Goal: Information Seeking & Learning: Learn about a topic

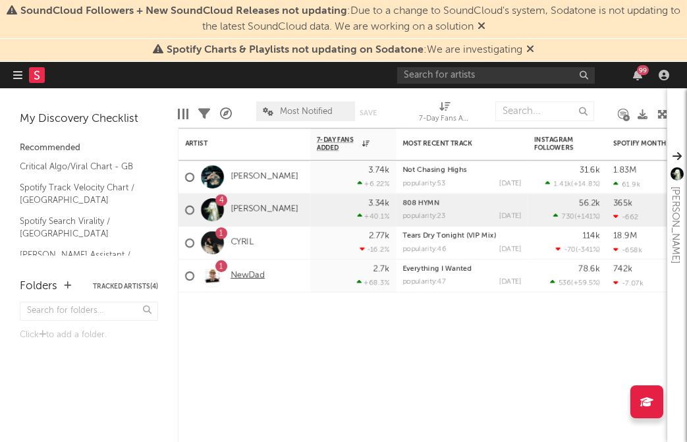
click at [260, 275] on link "NewDad" at bounding box center [248, 275] width 34 height 11
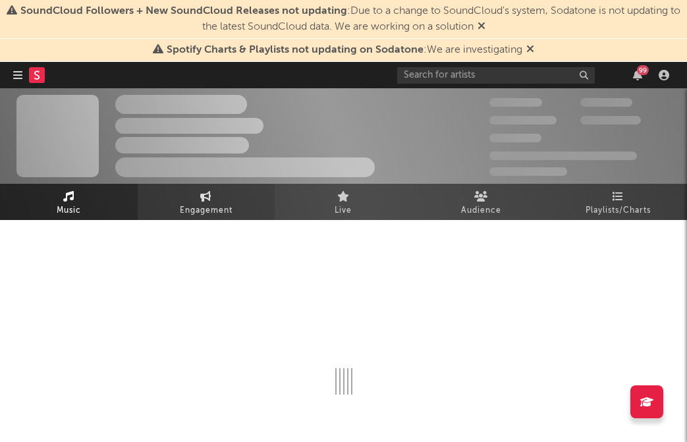
click at [198, 206] on span "Engagement" at bounding box center [206, 211] width 53 height 16
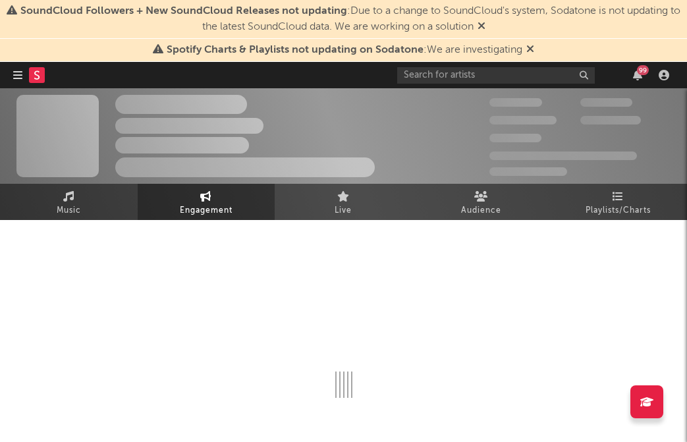
select select "1w"
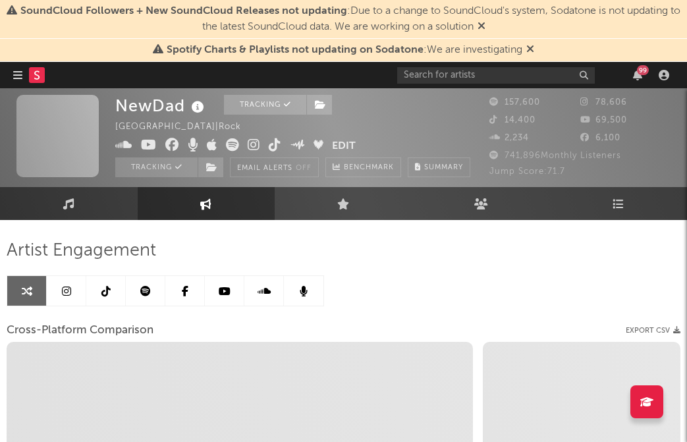
scroll to position [59, 0]
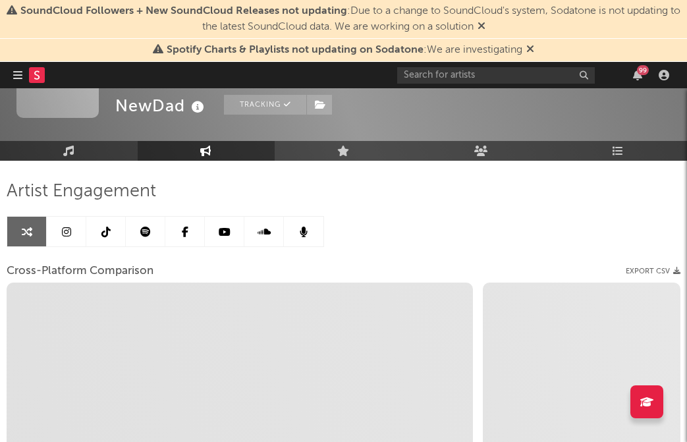
click at [103, 229] on icon at bounding box center [105, 232] width 9 height 11
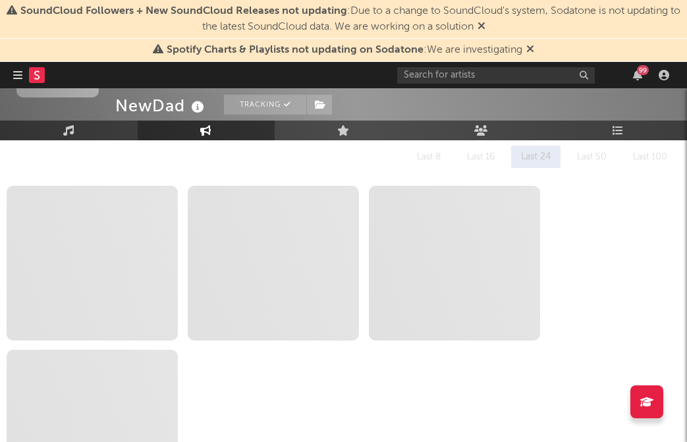
scroll to position [173, 0]
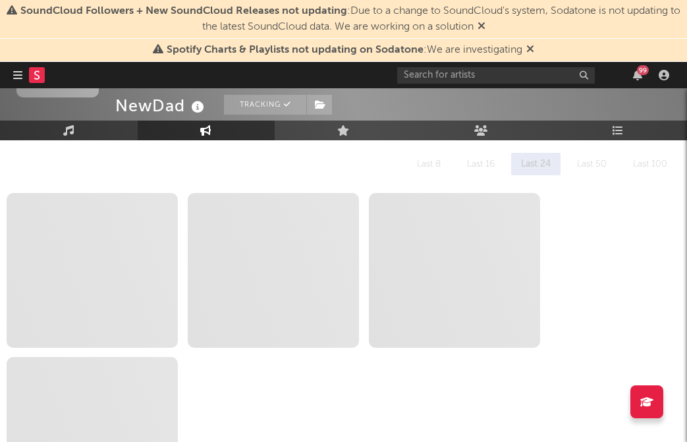
select select "6m"
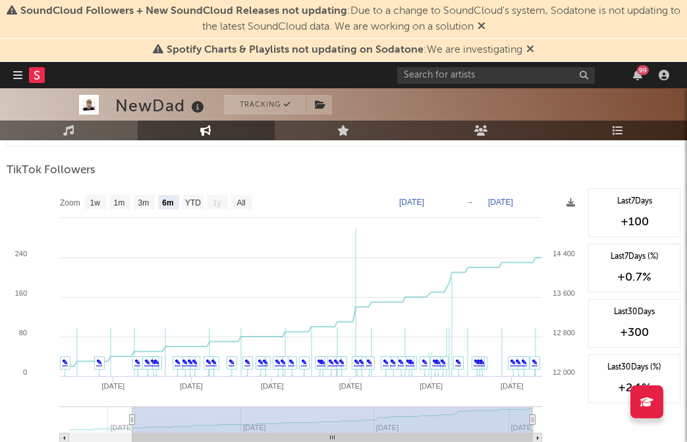
scroll to position [1424, 0]
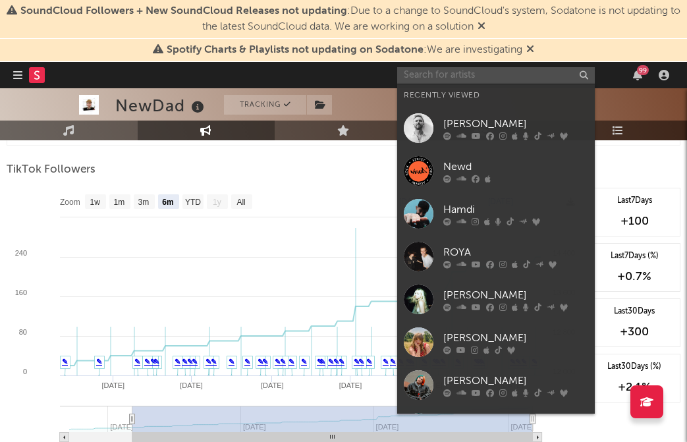
click at [427, 76] on input "text" at bounding box center [496, 75] width 198 height 16
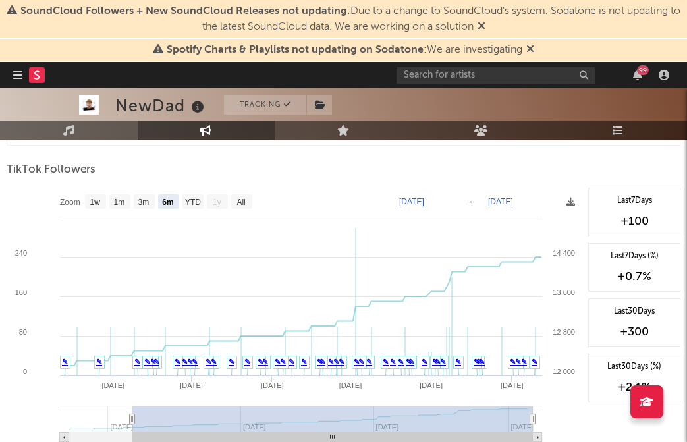
click at [192, 170] on div "TikTok Followers" at bounding box center [344, 170] width 674 height 22
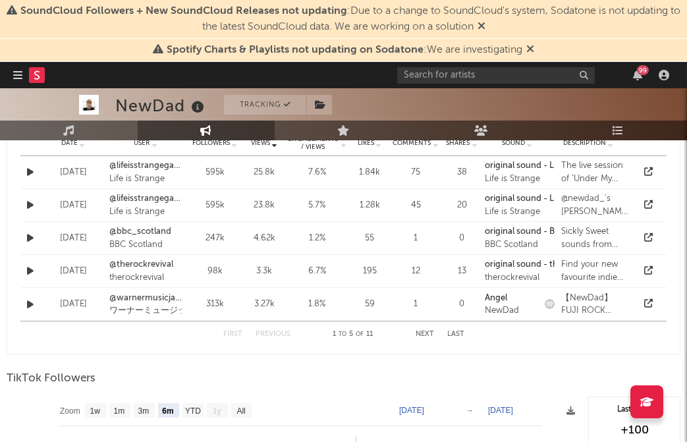
click at [204, 130] on icon at bounding box center [205, 130] width 11 height 11
select select "1m"
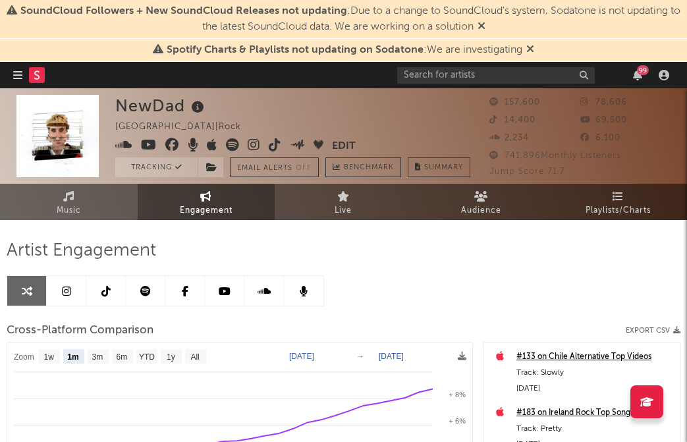
click at [65, 295] on icon at bounding box center [66, 291] width 9 height 11
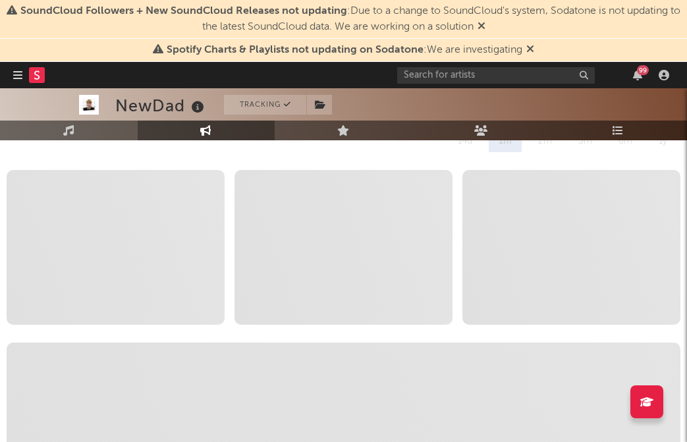
select select "6m"
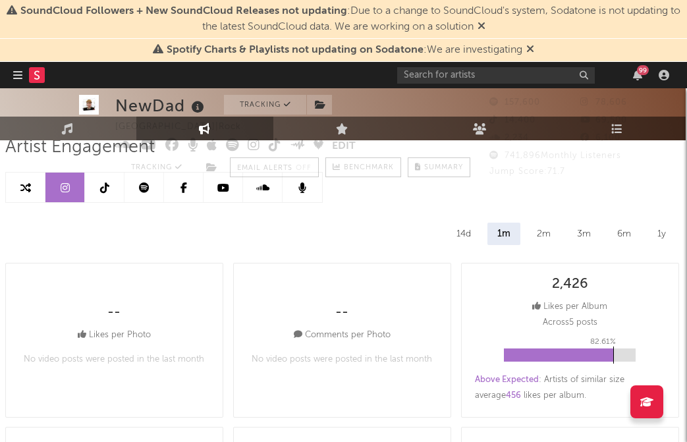
scroll to position [0, 1]
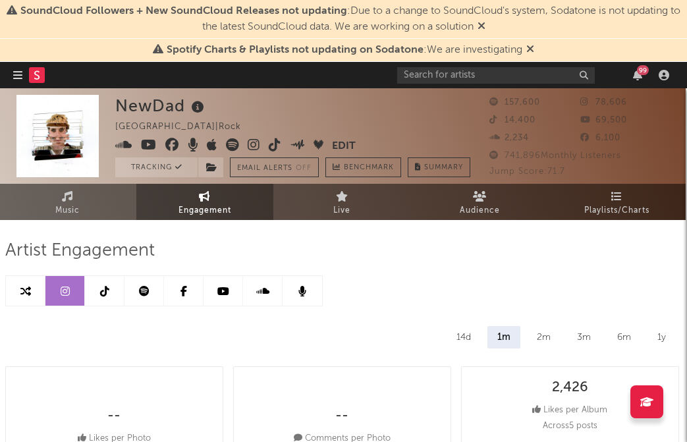
click at [223, 298] on link at bounding box center [224, 291] width 40 height 30
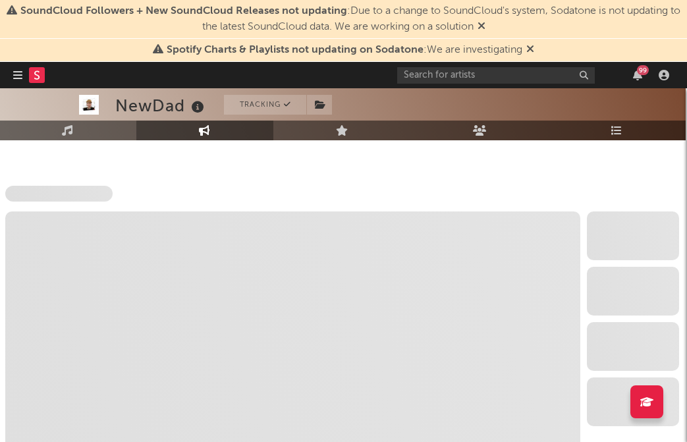
scroll to position [1091, 1]
select select "6m"
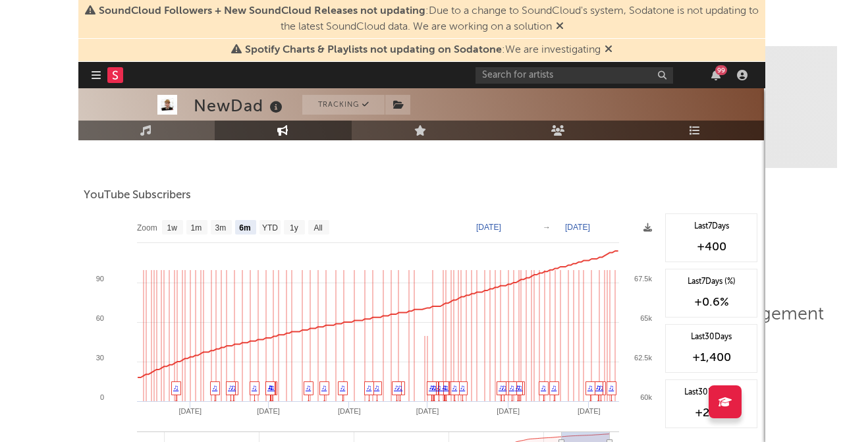
scroll to position [1091, 0]
